Goal: Information Seeking & Learning: Learn about a topic

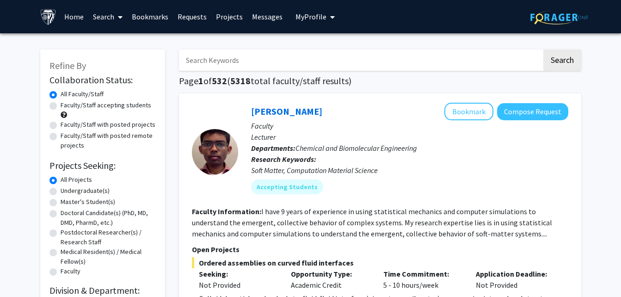
click at [246, 51] on input "Search Keywords" at bounding box center [360, 59] width 363 height 21
type input "[PERSON_NAME]"
click at [543, 49] on button "Search" at bounding box center [562, 59] width 38 height 21
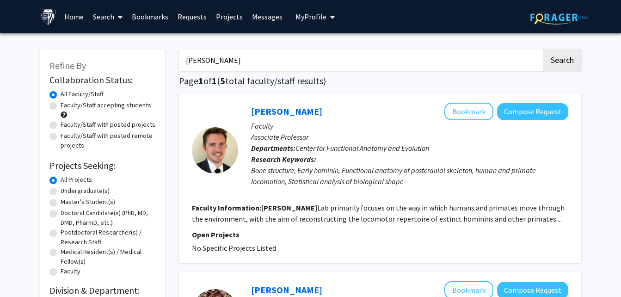
click at [307, 188] on fg-user-badges at bounding box center [409, 189] width 317 height 4
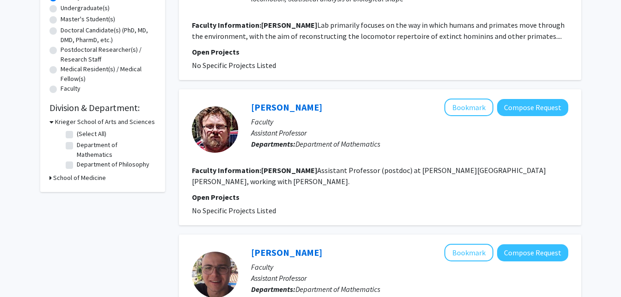
scroll to position [185, 0]
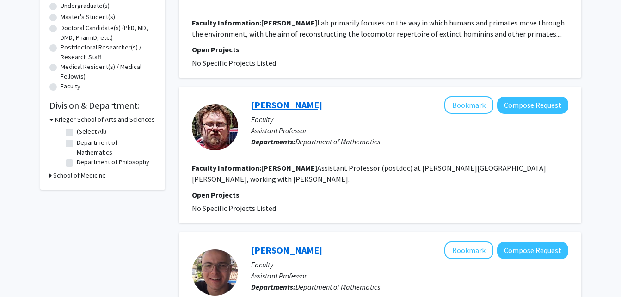
click at [285, 105] on link "[PERSON_NAME]" at bounding box center [286, 105] width 71 height 12
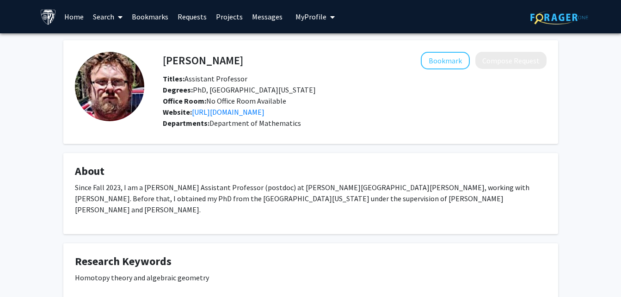
scroll to position [18, 0]
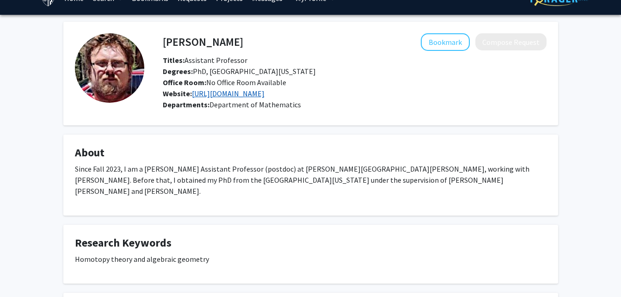
click at [264, 94] on link "[URL][DOMAIN_NAME]" at bounding box center [228, 93] width 73 height 9
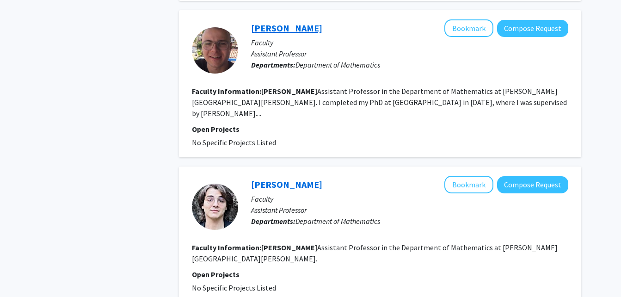
scroll to position [404, 0]
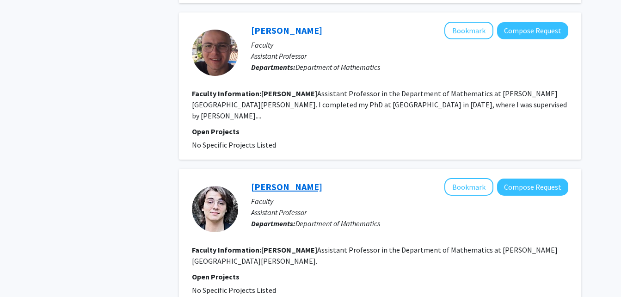
click at [297, 181] on link "[PERSON_NAME]" at bounding box center [286, 187] width 71 height 12
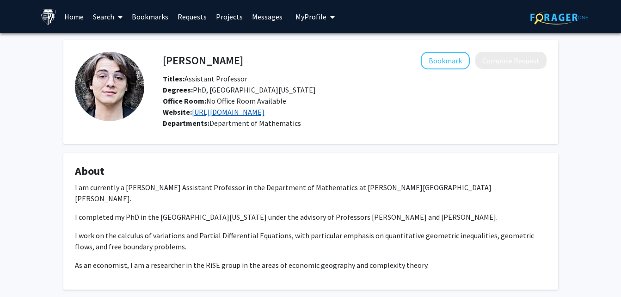
click at [250, 116] on link "[URL][DOMAIN_NAME]" at bounding box center [228, 111] width 73 height 9
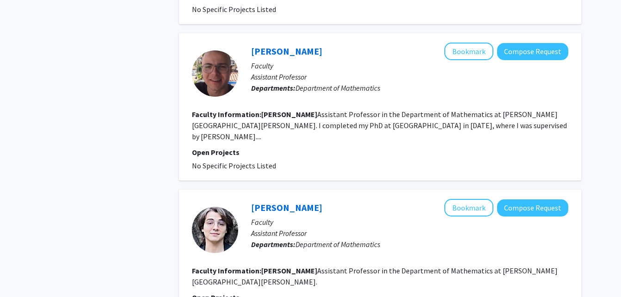
scroll to position [388, 0]
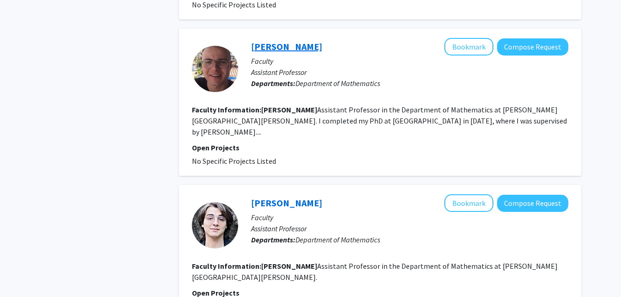
click at [321, 41] on link "[PERSON_NAME]" at bounding box center [286, 47] width 71 height 12
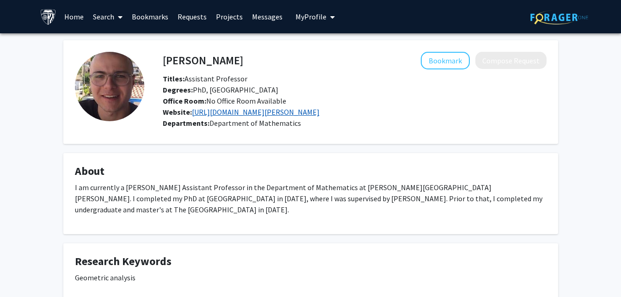
click at [268, 111] on link "[URL][DOMAIN_NAME][PERSON_NAME]" at bounding box center [256, 111] width 128 height 9
click at [330, 210] on p "I am currently a [PERSON_NAME] Assistant Professor in the Department of Mathema…" at bounding box center [310, 198] width 471 height 33
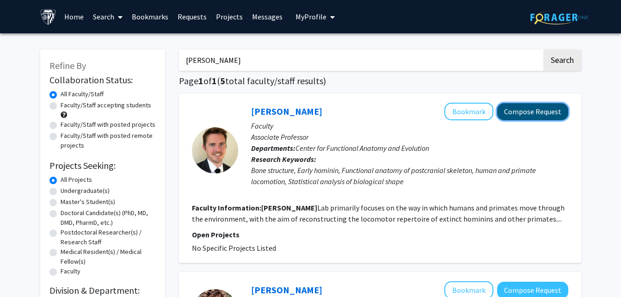
click at [518, 110] on button "Compose Request" at bounding box center [532, 111] width 71 height 17
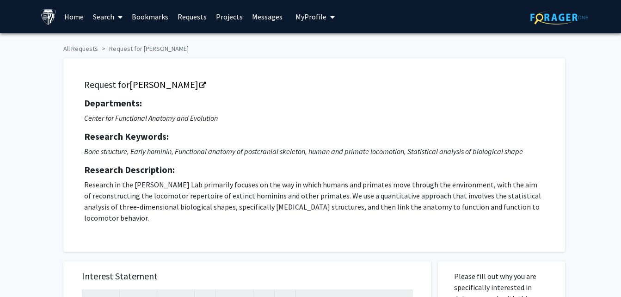
click at [311, 150] on p "Bone structure, Early hominin, Functional anatomy of postcranial skeleton, huma…" at bounding box center [314, 151] width 460 height 11
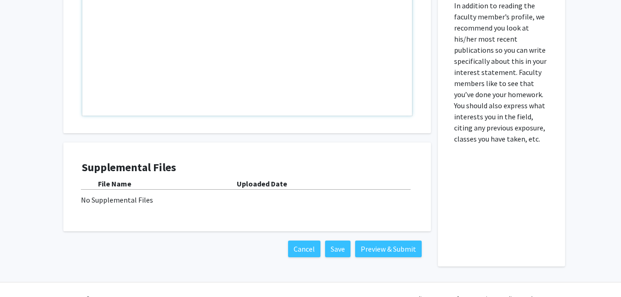
scroll to position [402, 0]
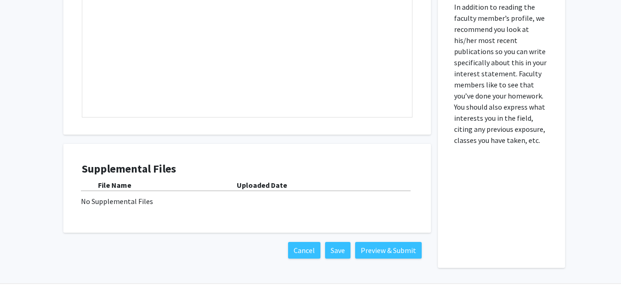
click at [140, 198] on div "No Supplemental Files" at bounding box center [247, 200] width 332 height 11
click at [264, 185] on b "Uploaded Date" at bounding box center [262, 184] width 50 height 9
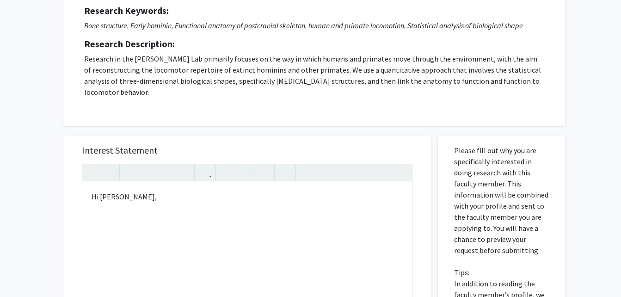
scroll to position [128, 0]
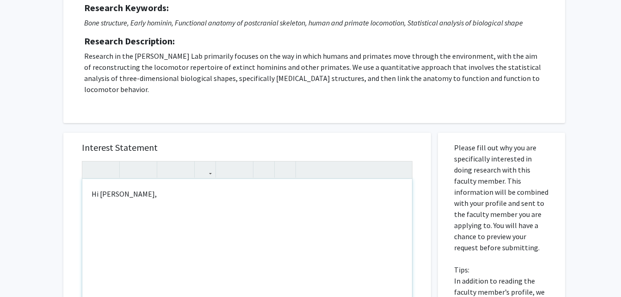
click at [314, 195] on p "Hi [PERSON_NAME]," at bounding box center [247, 193] width 311 height 11
click at [281, 106] on div "Request for [PERSON_NAME] Departments: Center for Functional Anatomy and Evolut…" at bounding box center [314, 26] width 478 height 170
click at [189, 223] on div "Hi [PERSON_NAME]," at bounding box center [247, 285] width 330 height 212
type textarea "<p>Hi [PERSON_NAME],</p><p>I hope all&nbsp;</p>"
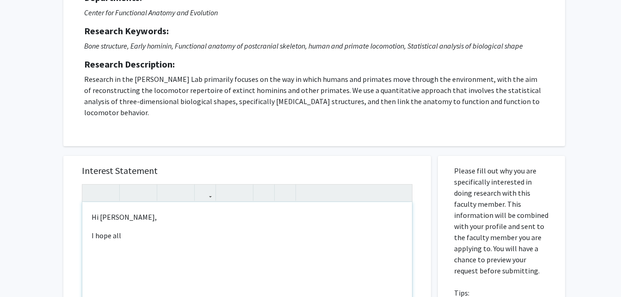
scroll to position [131, 0]
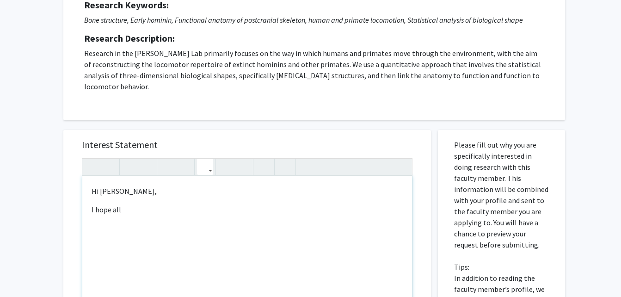
click at [209, 166] on button "button" at bounding box center [205, 167] width 16 height 16
click at [216, 165] on body "Skip navigation Home Search Bookmarks Requests Projects Messages My Profile [PE…" at bounding box center [310, 17] width 621 height 297
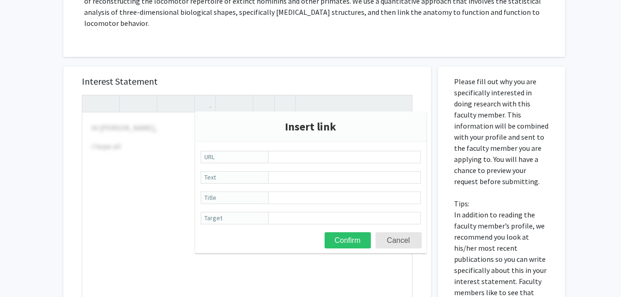
scroll to position [195, 0]
click at [383, 238] on button "Cancel" at bounding box center [398, 240] width 46 height 16
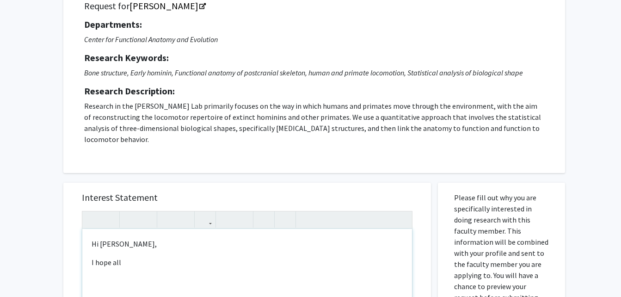
scroll to position [67, 0]
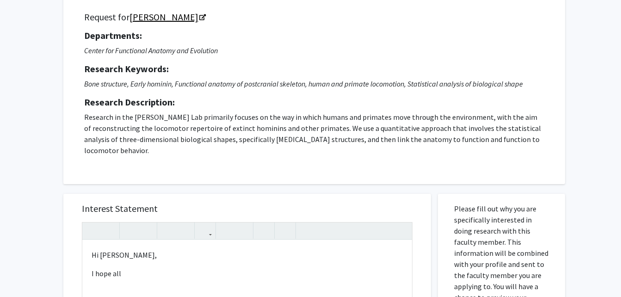
click at [199, 16] on icon "Opens in a new tab" at bounding box center [202, 18] width 6 height 6
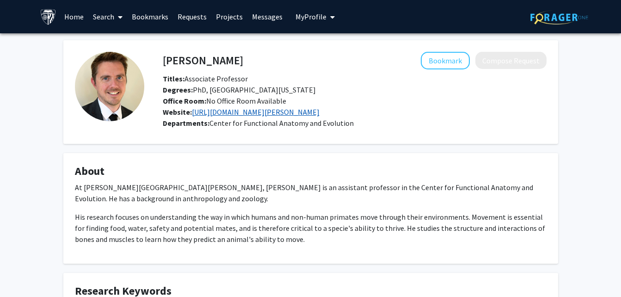
click at [287, 109] on link "https://fae.johnshopkins.edu/sylvester-lab/" at bounding box center [256, 111] width 128 height 9
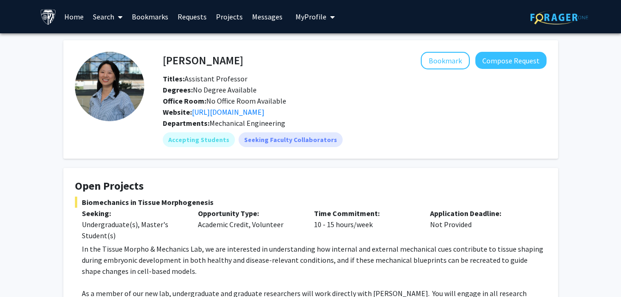
click at [221, 16] on link "Projects" at bounding box center [229, 16] width 36 height 32
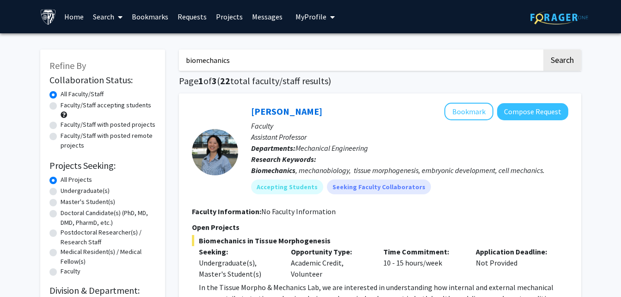
drag, startPoint x: 234, startPoint y: 62, endPoint x: 166, endPoint y: 51, distance: 68.4
type input "gis"
click at [543, 49] on button "Search" at bounding box center [562, 59] width 38 height 21
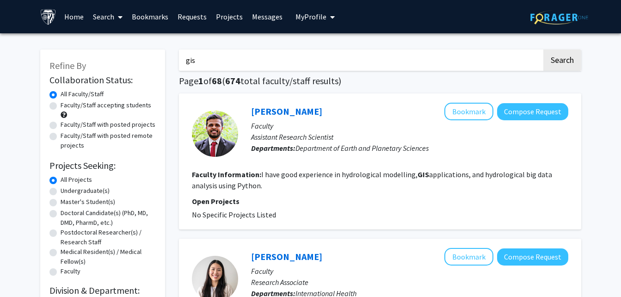
click at [293, 144] on b "Departments:" at bounding box center [273, 147] width 44 height 9
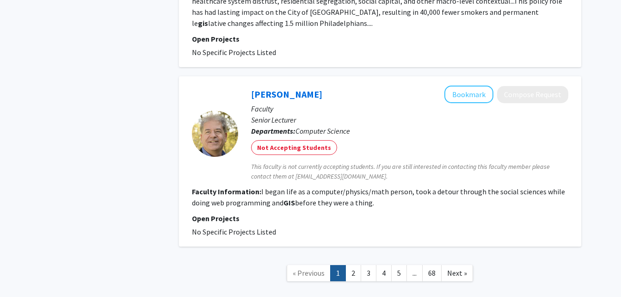
scroll to position [1509, 0]
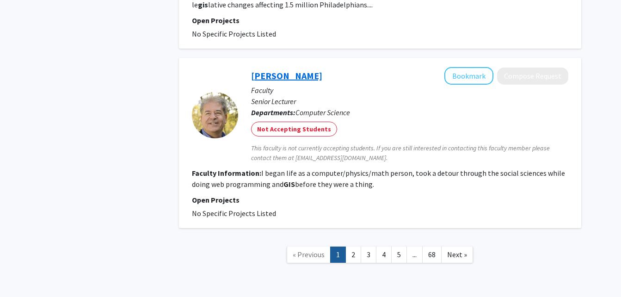
click at [277, 70] on link "Daniel Ryan" at bounding box center [286, 76] width 71 height 12
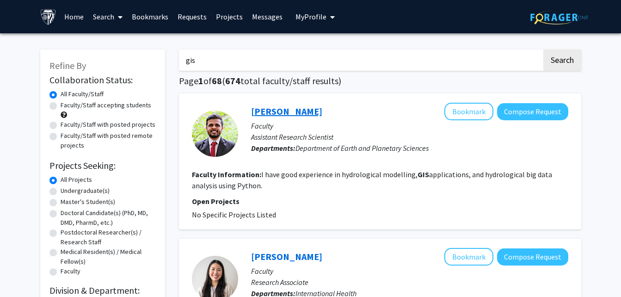
click at [297, 111] on link "Prakrut Kansara" at bounding box center [286, 111] width 71 height 12
click at [61, 107] on label "Faculty/Staff accepting students" at bounding box center [106, 105] width 91 height 10
click at [61, 106] on input "Faculty/Staff accepting students" at bounding box center [64, 103] width 6 height 6
radio input "true"
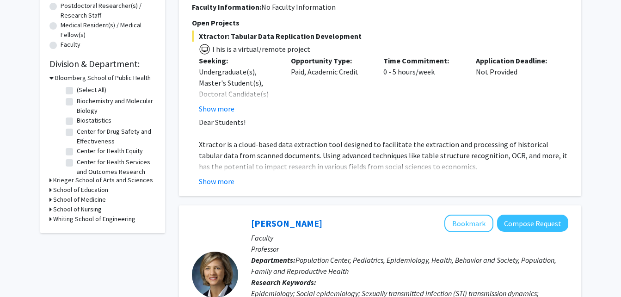
scroll to position [259, 0]
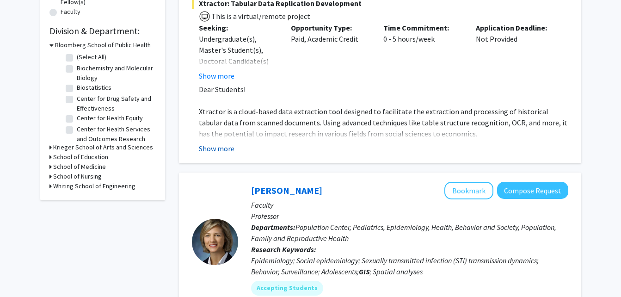
click at [222, 143] on button "Show more" at bounding box center [217, 148] width 36 height 11
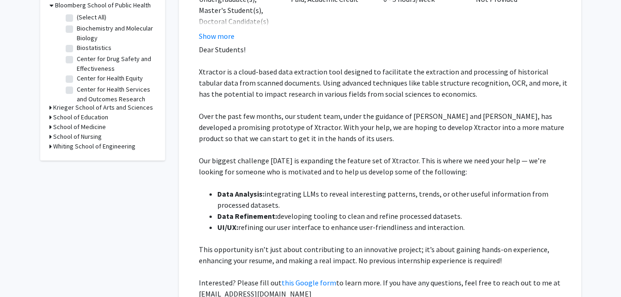
scroll to position [0, 0]
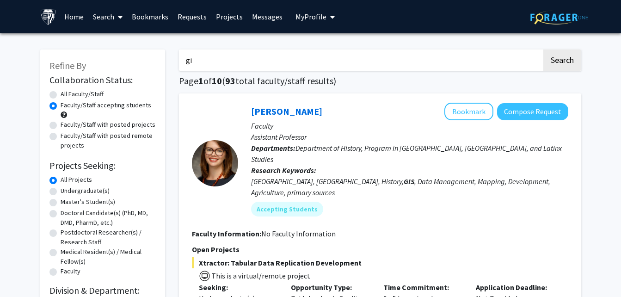
type input "g"
type input "gis"
click at [543, 49] on button "Search" at bounding box center [562, 59] width 38 height 21
radio input "true"
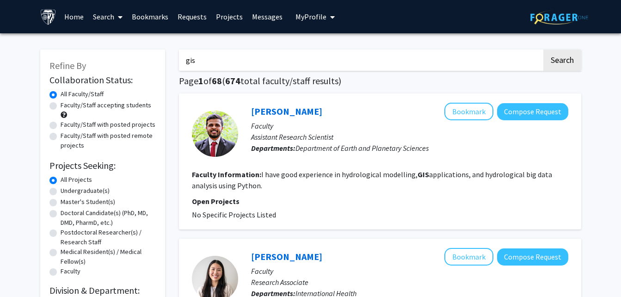
click at [107, 108] on label "Faculty/Staff accepting students" at bounding box center [106, 105] width 91 height 10
click at [67, 106] on input "Faculty/Staff accepting students" at bounding box center [64, 103] width 6 height 6
radio input "true"
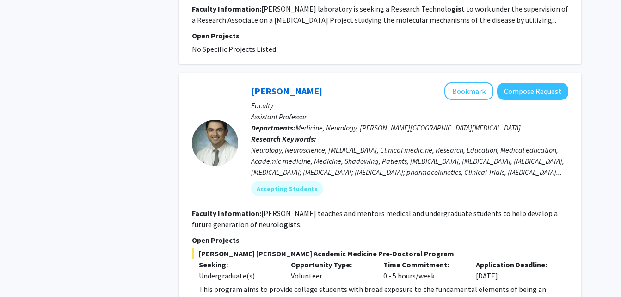
scroll to position [2074, 0]
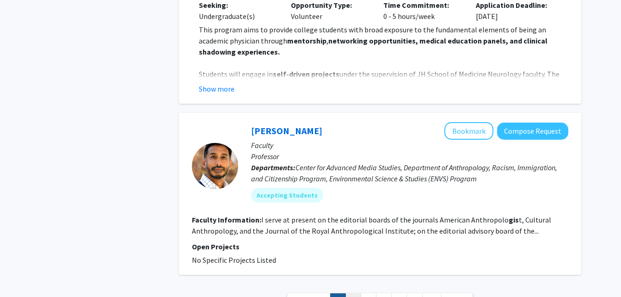
click at [353, 293] on link "2" at bounding box center [353, 301] width 16 height 16
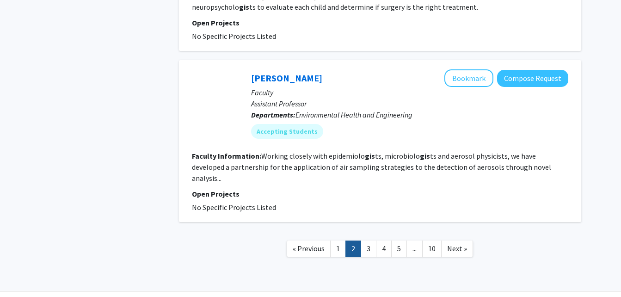
scroll to position [1697, 0]
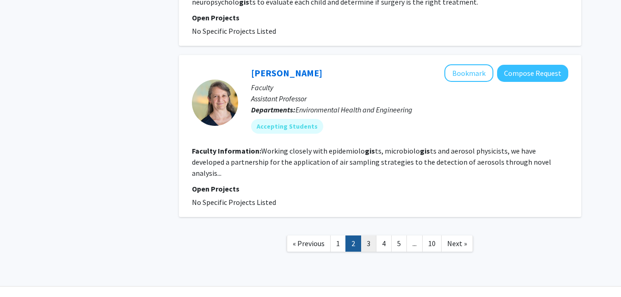
click at [365, 235] on link "3" at bounding box center [368, 243] width 16 height 16
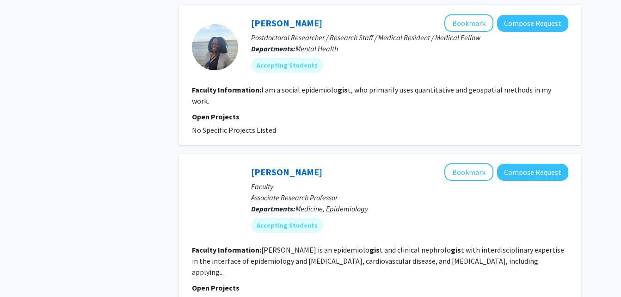
scroll to position [1544, 0]
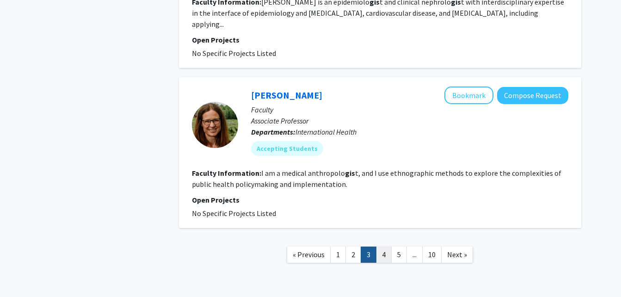
click at [380, 246] on link "4" at bounding box center [384, 254] width 16 height 16
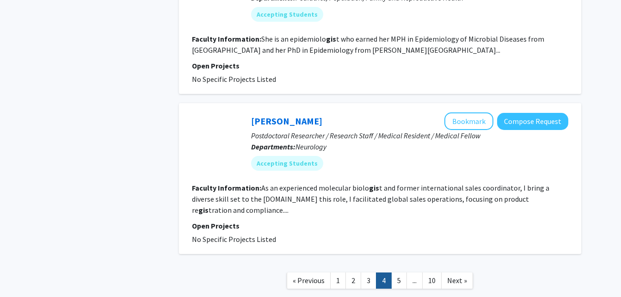
scroll to position [1466, 0]
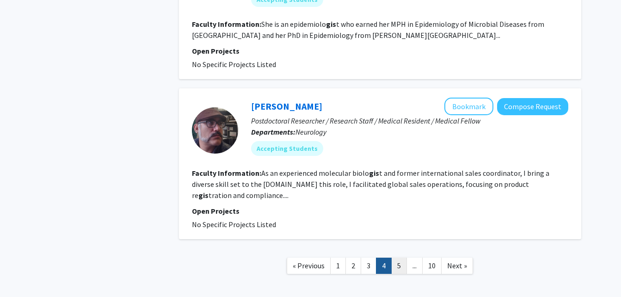
click at [394, 257] on link "5" at bounding box center [399, 265] width 16 height 16
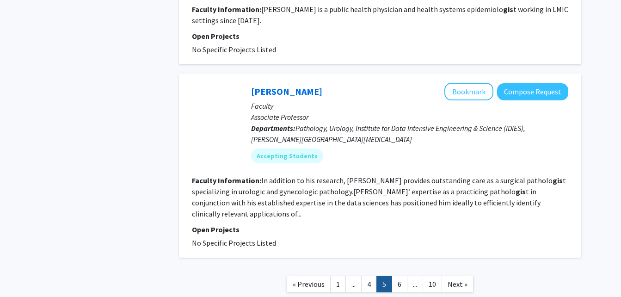
scroll to position [1500, 0]
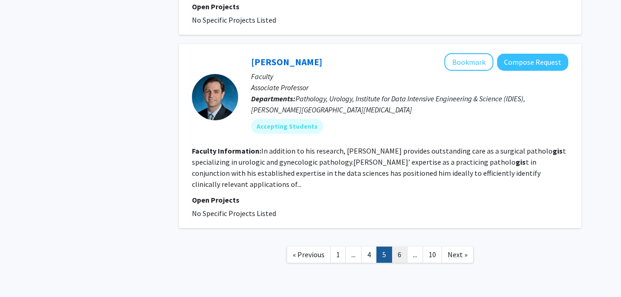
click at [406, 246] on link "6" at bounding box center [399, 254] width 16 height 16
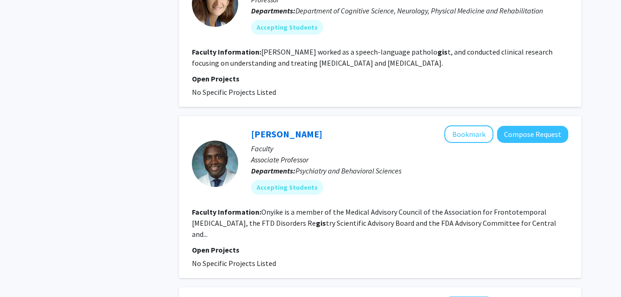
scroll to position [1941, 0]
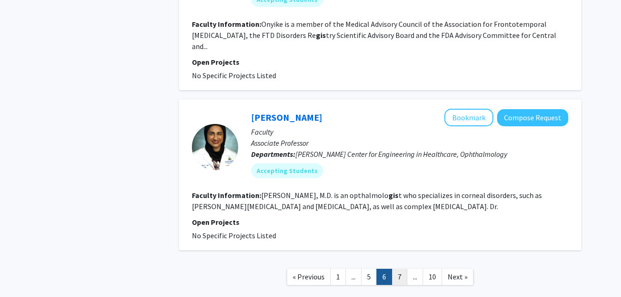
click at [397, 269] on link "7" at bounding box center [399, 277] width 16 height 16
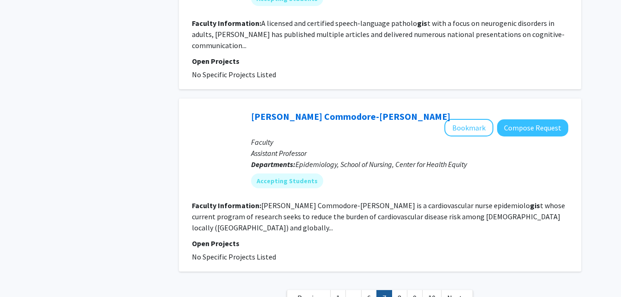
scroll to position [1544, 0]
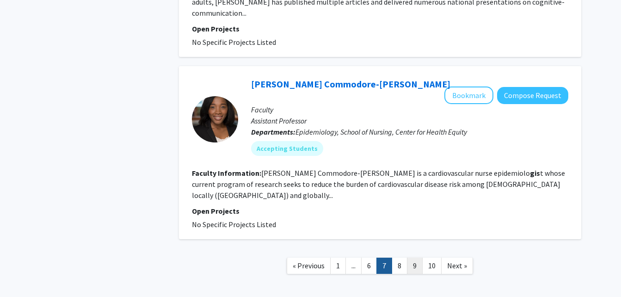
click at [420, 257] on link "9" at bounding box center [415, 265] width 16 height 16
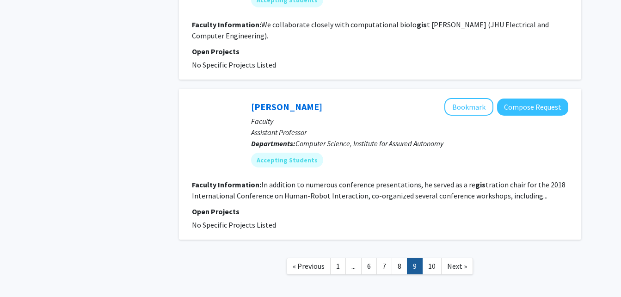
scroll to position [1823, 0]
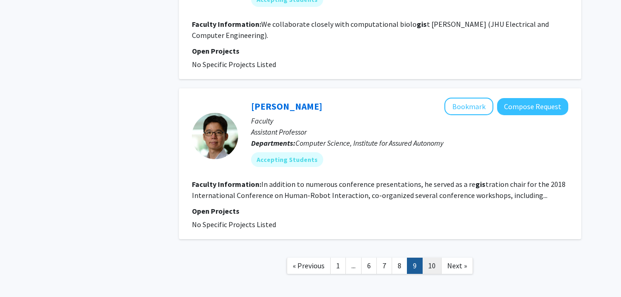
click at [425, 257] on link "10" at bounding box center [431, 265] width 19 height 16
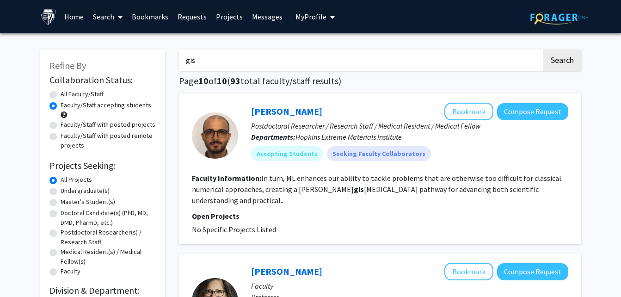
click at [62, 94] on label "All Faculty/Staff" at bounding box center [82, 94] width 43 height 10
click at [62, 94] on input "All Faculty/Staff" at bounding box center [64, 92] width 6 height 6
radio input "true"
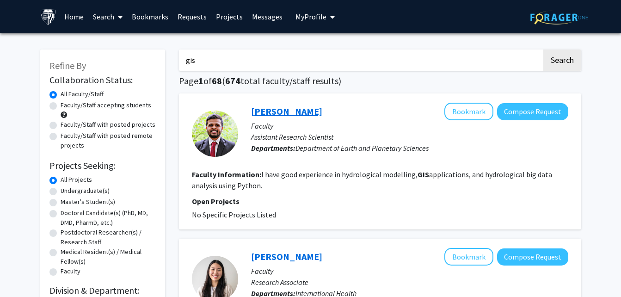
click at [303, 116] on link "Prakrut Kansara" at bounding box center [286, 111] width 71 height 12
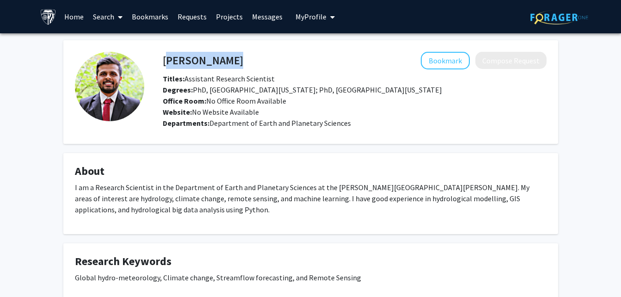
drag, startPoint x: 163, startPoint y: 62, endPoint x: 269, endPoint y: 70, distance: 107.0
click at [269, 70] on div "Prakrut Kansara Bookmark Compose Request Titles: Assistant Research Scientist D…" at bounding box center [354, 85] width 397 height 66
copy h4 "Prakrut Kansara"
